Goal: Communication & Community: Answer question/provide support

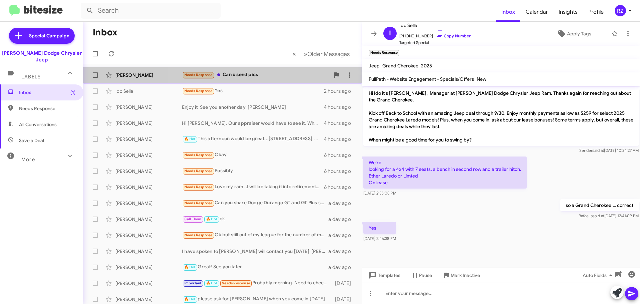
click at [270, 75] on div "Needs Response Can u send pics" at bounding box center [256, 75] width 148 height 8
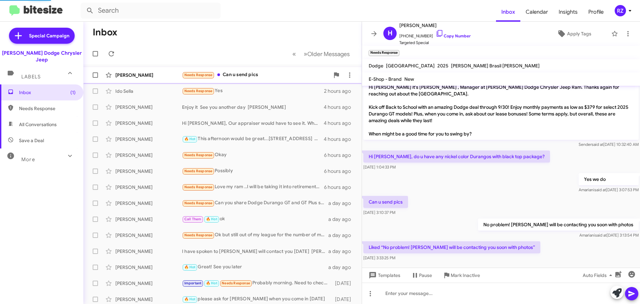
scroll to position [22, 0]
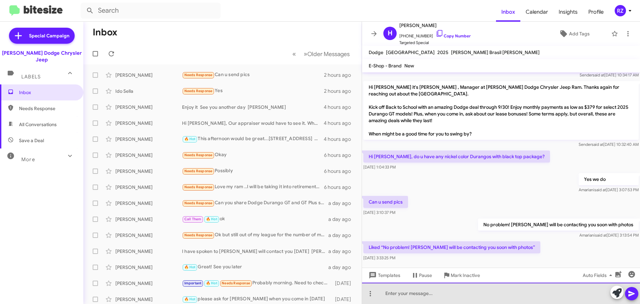
click at [425, 297] on div at bounding box center [501, 292] width 278 height 21
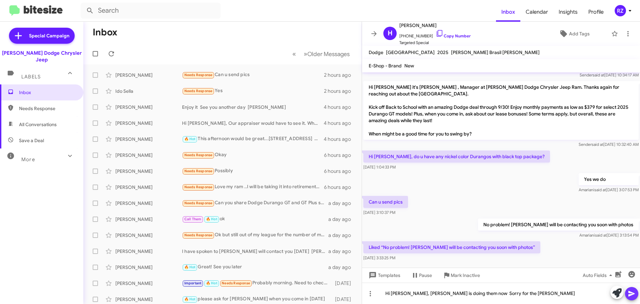
click at [629, 293] on icon at bounding box center [631, 293] width 8 height 8
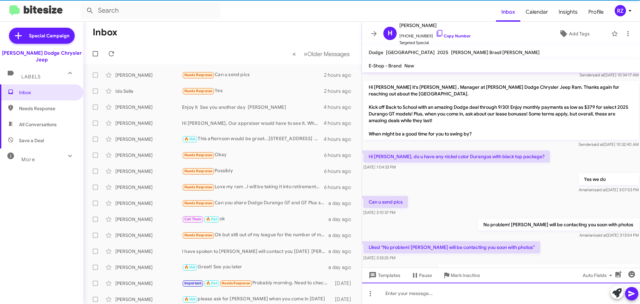
scroll to position [46, 0]
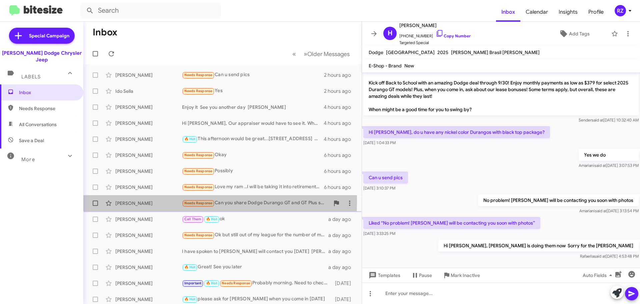
click at [177, 201] on div "[PERSON_NAME]" at bounding box center [148, 203] width 67 height 7
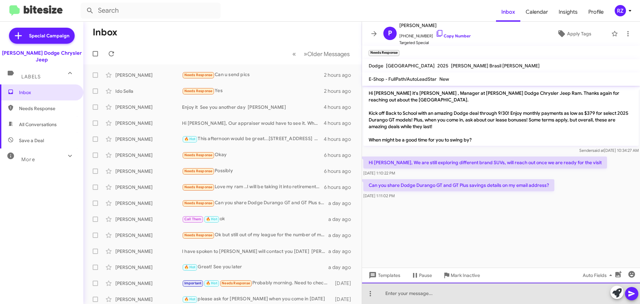
click at [402, 292] on div at bounding box center [501, 292] width 278 height 21
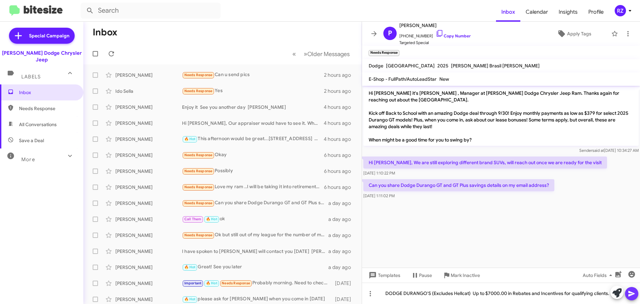
click at [633, 290] on icon at bounding box center [631, 293] width 8 height 8
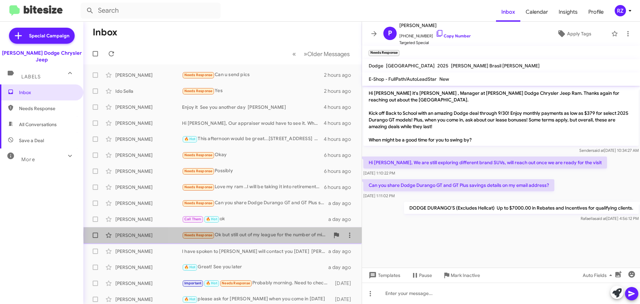
click at [311, 235] on div "Needs Response Ok but still out of my league for the number of miles and year o…" at bounding box center [256, 235] width 148 height 8
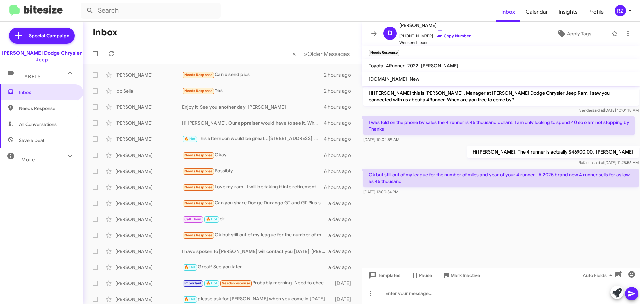
click at [413, 292] on div at bounding box center [501, 292] width 278 height 21
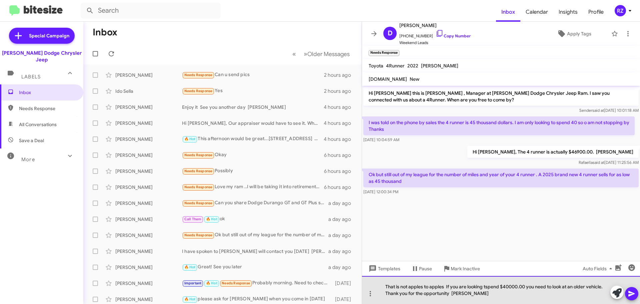
click at [485, 287] on div "That is not apples to apples If you are looking tspend $40000.00 you need to lo…" at bounding box center [501, 290] width 278 height 28
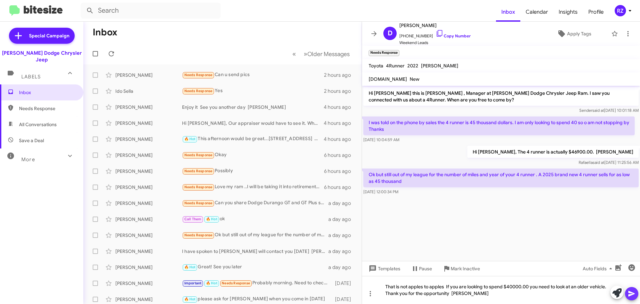
click at [632, 294] on icon at bounding box center [631, 294] width 6 height 6
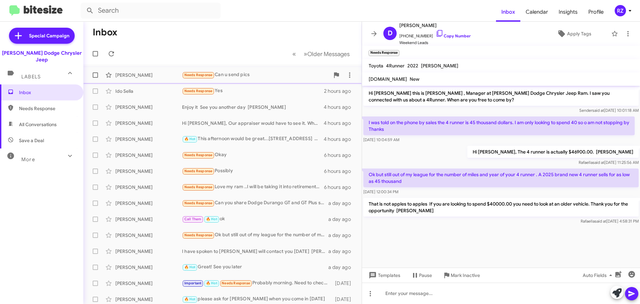
click at [279, 71] on div "Needs Response Can u send pics" at bounding box center [256, 75] width 148 height 8
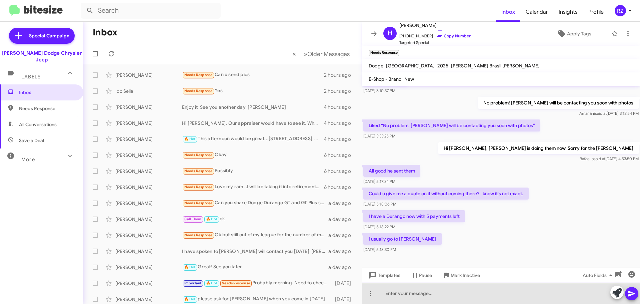
click at [405, 290] on div at bounding box center [501, 292] width 278 height 21
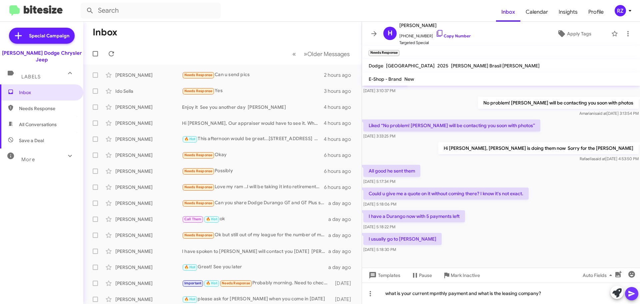
click at [631, 294] on icon at bounding box center [631, 294] width 6 height 6
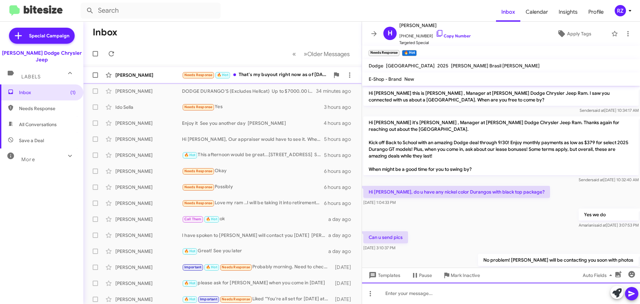
scroll to position [254, 0]
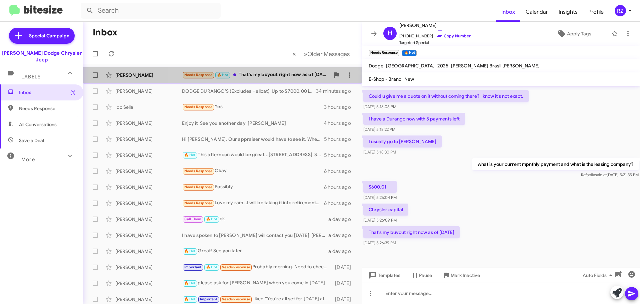
click at [267, 77] on div "Needs Response 🔥 Hot That's my buyout right now as of [DATE]" at bounding box center [256, 75] width 148 height 8
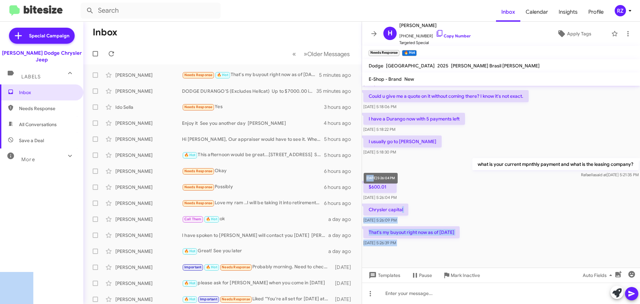
drag, startPoint x: 402, startPoint y: 203, endPoint x: 447, endPoint y: 190, distance: 47.1
click at [379, 185] on body "Inbox Calendar Insights Profile RZ Special Campaign [PERSON_NAME] Dodge Chrysle…" at bounding box center [320, 152] width 640 height 304
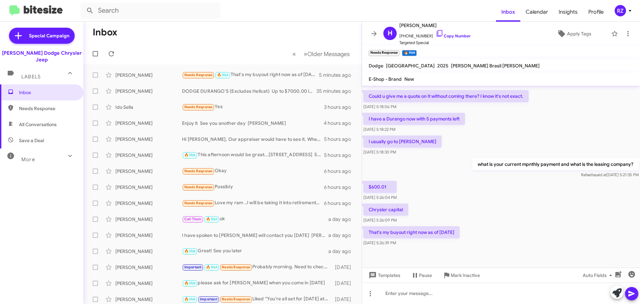
click at [452, 193] on div "$600.01 [DATE] 5:26:04 PM" at bounding box center [501, 190] width 278 height 23
drag, startPoint x: 405, startPoint y: 202, endPoint x: 426, endPoint y: 190, distance: 23.9
click at [426, 190] on div "Hi [PERSON_NAME] this is [PERSON_NAME] , Manager at [PERSON_NAME] Dodge Chrysle…" at bounding box center [501, 39] width 278 height 416
click at [427, 202] on div "Chrysler capital [DATE] 5:26:09 PM" at bounding box center [501, 213] width 278 height 23
